Goal: Information Seeking & Learning: Learn about a topic

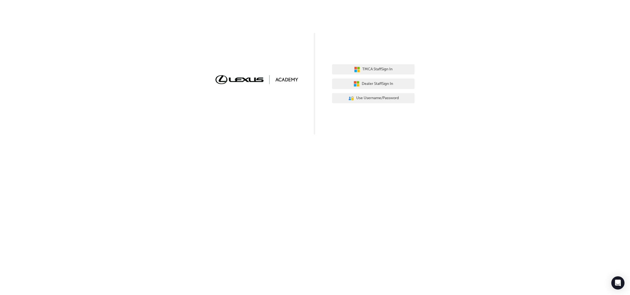
click at [134, 59] on div "TMCA Staff Sign In Dealer Staff Sign In User Authentication Icon - Blue Person,…" at bounding box center [315, 67] width 630 height 135
drag, startPoint x: 376, startPoint y: 90, endPoint x: 367, endPoint y: 85, distance: 9.3
click at [367, 85] on div "TMCA Staff Sign In Dealer Staff Sign In User Authentication Icon - Blue Person,…" at bounding box center [373, 84] width 82 height 48
click at [367, 85] on span "Dealer Staff Sign In" at bounding box center [377, 84] width 31 height 6
click at [379, 87] on button "Dealer Staff Sign In" at bounding box center [373, 84] width 82 height 10
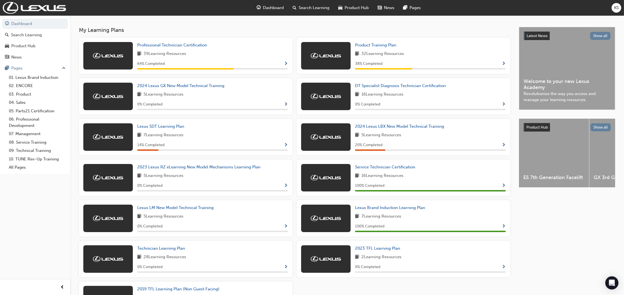
scroll to position [110, 0]
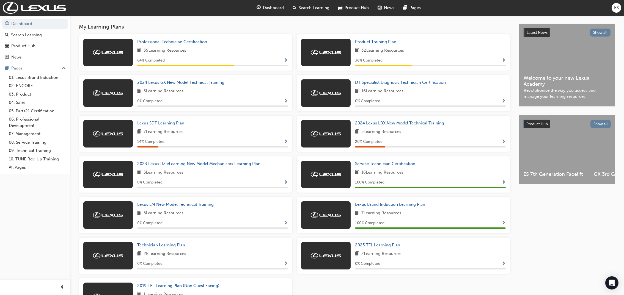
click at [613, 284] on icon "Open Intercom Messenger" at bounding box center [612, 283] width 6 height 7
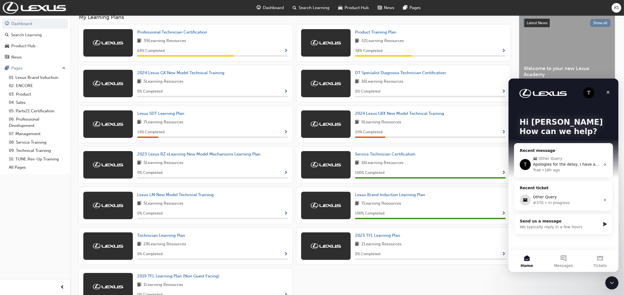
scroll to position [119, 0]
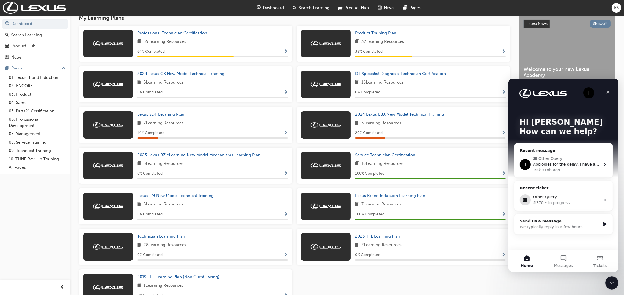
click at [553, 158] on span "Other Query" at bounding box center [550, 159] width 24 height 6
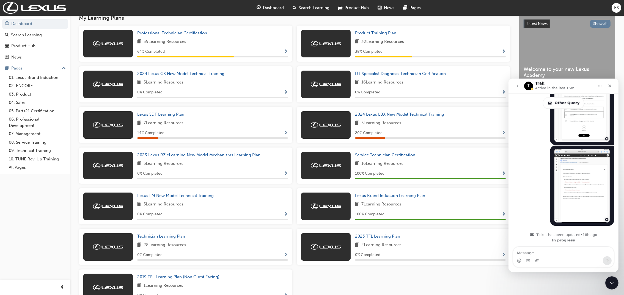
scroll to position [663, 0]
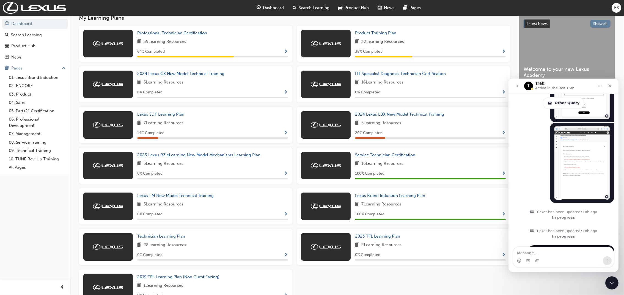
click at [607, 82] on div "Close" at bounding box center [609, 86] width 10 height 10
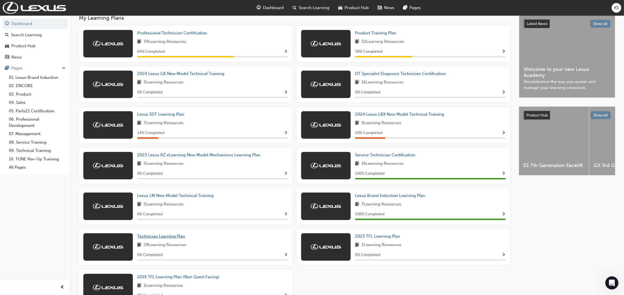
click at [157, 237] on span "Technician Learning Plan" at bounding box center [161, 236] width 48 height 5
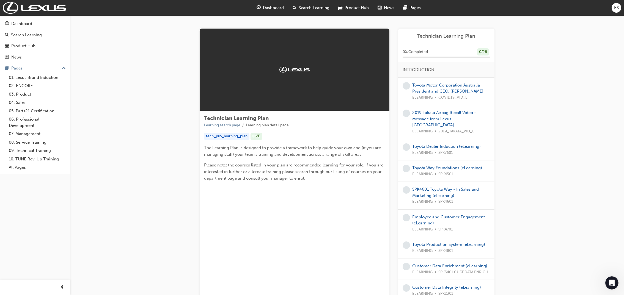
click at [25, 23] on div "Dashboard" at bounding box center [21, 24] width 21 height 6
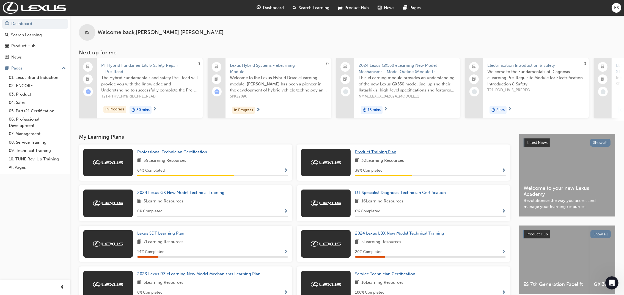
click at [370, 153] on span "Product Training Plan" at bounding box center [375, 151] width 41 height 5
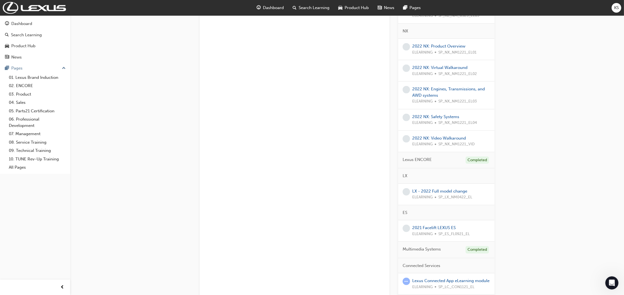
scroll to position [390, 0]
click at [427, 46] on link "2022 NX: Product Overview" at bounding box center [438, 46] width 53 height 5
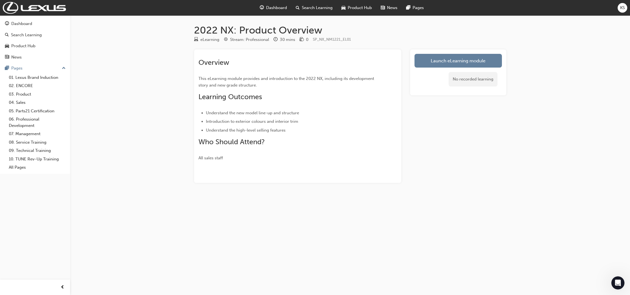
click at [430, 58] on link "Launch eLearning module" at bounding box center [457, 61] width 87 height 14
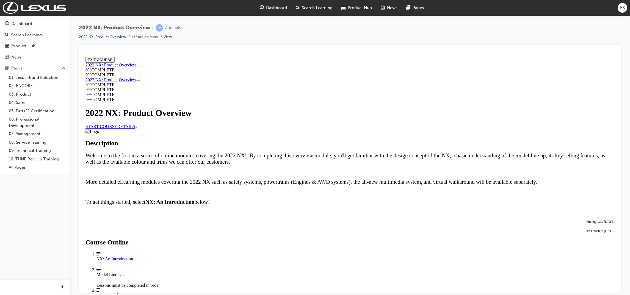
scroll to position [188, 0]
click at [284, 256] on div "NX: An Introduction" at bounding box center [355, 258] width 518 height 5
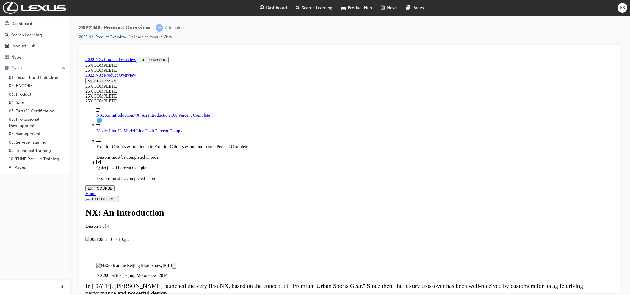
scroll to position [857, 0]
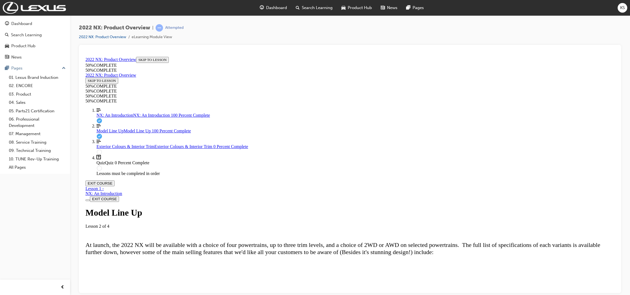
scroll to position [1501, 0]
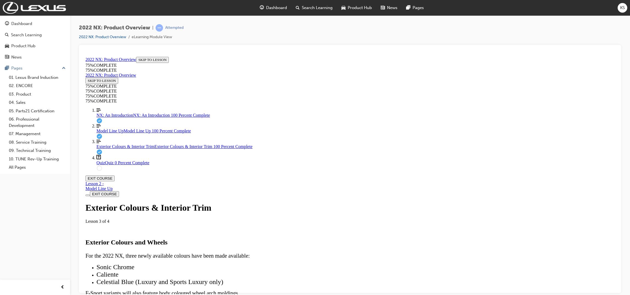
scroll to position [1921, 0]
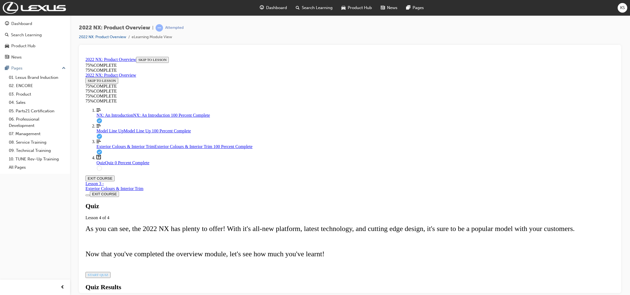
scroll to position [32, 0]
click at [108, 273] on span "START QUIZ" at bounding box center [98, 275] width 21 height 4
drag, startPoint x: 357, startPoint y: 239, endPoint x: 376, endPoint y: 237, distance: 19.3
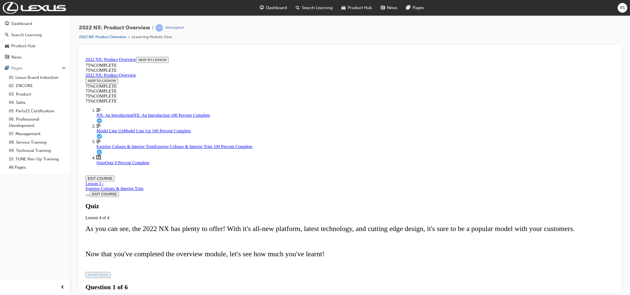
drag, startPoint x: 357, startPoint y: 192, endPoint x: 375, endPoint y: 192, distance: 18.4
drag, startPoint x: 356, startPoint y: 210, endPoint x: 391, endPoint y: 212, distance: 35.5
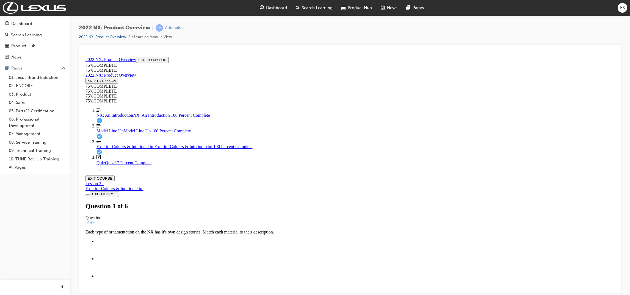
click at [108, 133] on span "Model Line Up" at bounding box center [109, 130] width 27 height 5
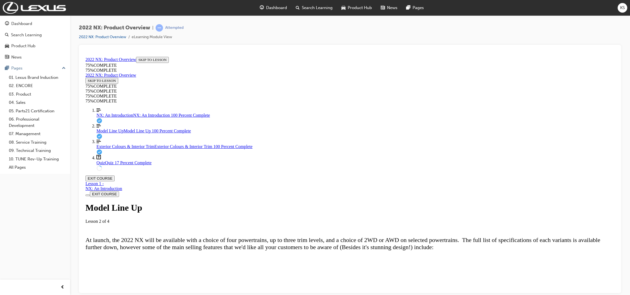
scroll to position [1501, 0]
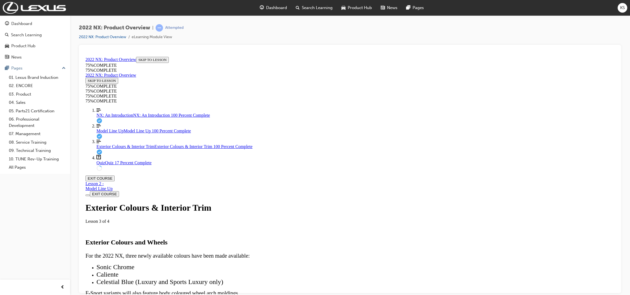
scroll to position [19, 0]
